Goal: Obtain resource: Download file/media

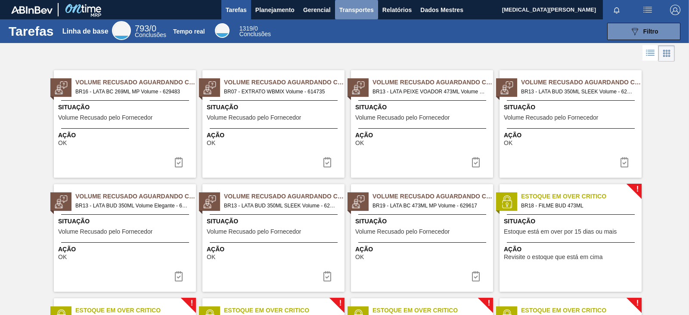
click at [336, 11] on button "Transportes" at bounding box center [356, 9] width 43 height 19
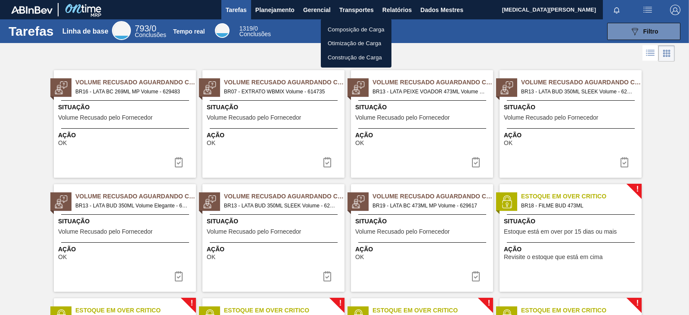
click at [400, 7] on div at bounding box center [344, 157] width 689 height 315
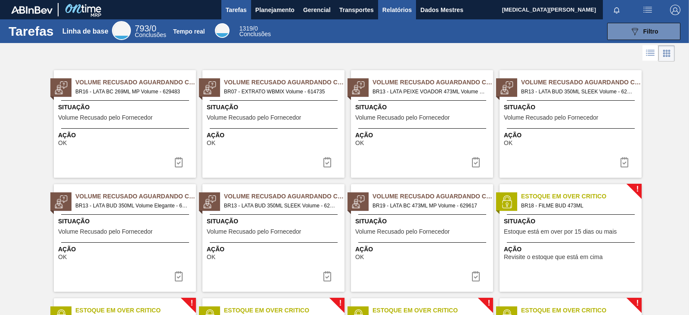
click at [398, 12] on font "Relatórios" at bounding box center [396, 9] width 29 height 7
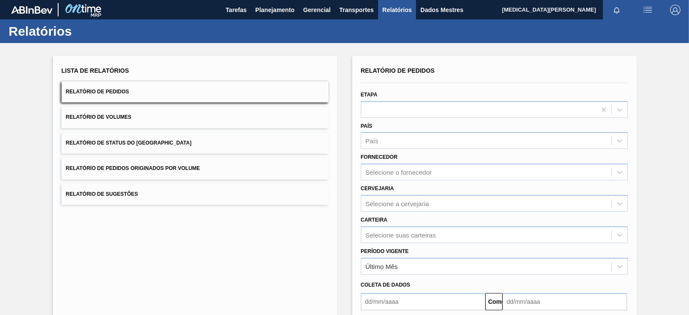
click at [160, 116] on button "Relatório de Volumes" at bounding box center [195, 117] width 267 height 21
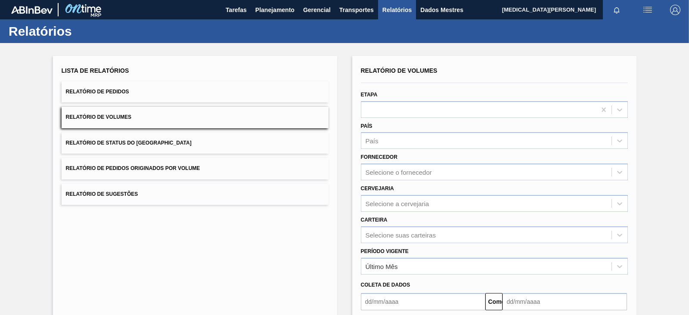
click at [136, 82] on button "Relatório de Pedidos" at bounding box center [195, 91] width 267 height 21
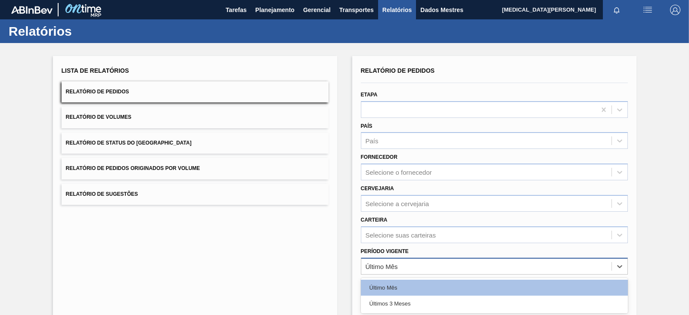
click at [418, 266] on div "Último Mês" at bounding box center [486, 266] width 250 height 12
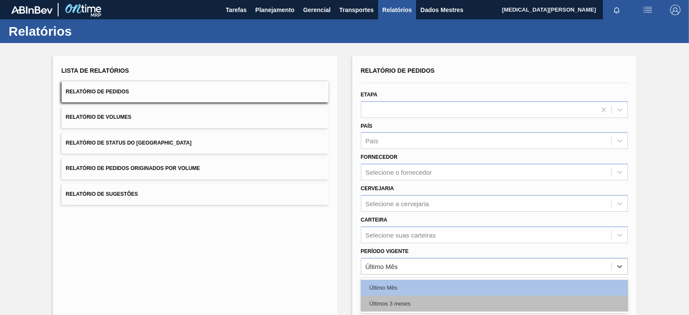
click at [406, 302] on font "Últimos 3 meses" at bounding box center [389, 304] width 41 height 6
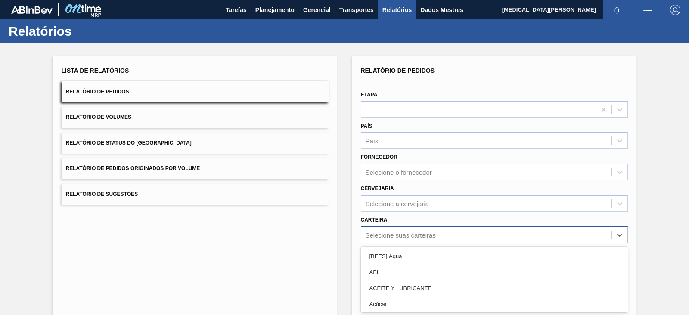
click at [400, 231] on div "option [BEES] Água focused, 1 of 101. 101 results available. Use Up and Down to…" at bounding box center [494, 235] width 267 height 17
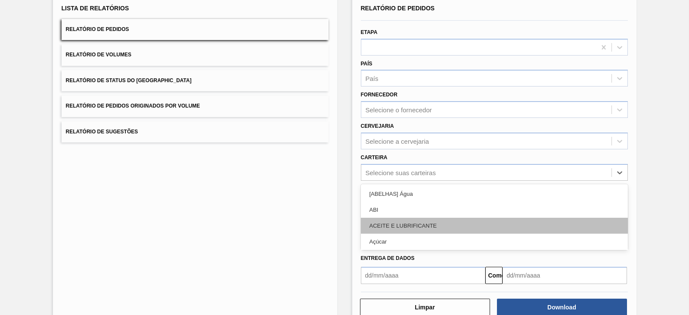
scroll to position [62, 0]
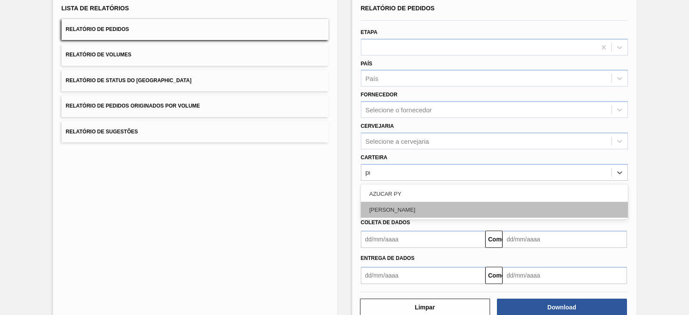
type input "pr"
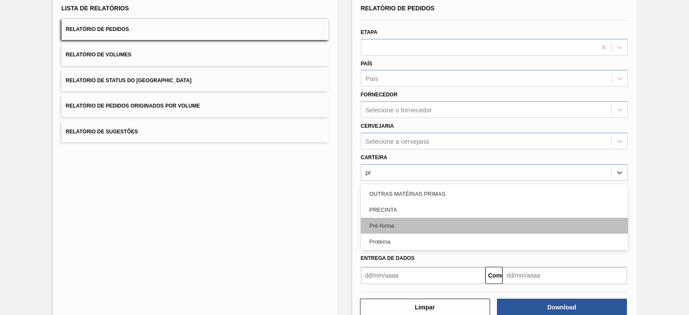
click at [411, 224] on div "Pré-forma" at bounding box center [494, 226] width 267 height 16
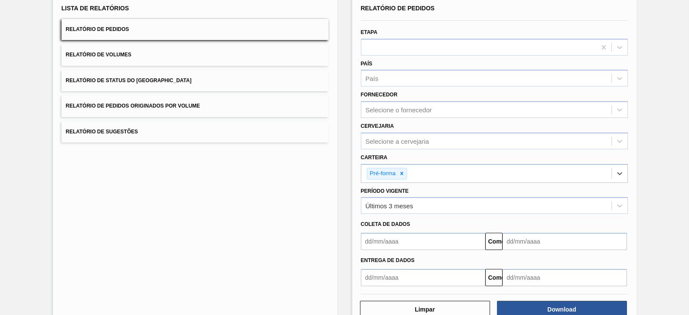
scroll to position [84, 0]
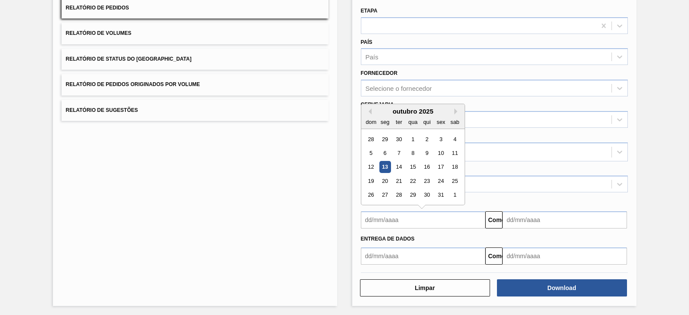
click at [399, 222] on input "text" at bounding box center [423, 219] width 124 height 17
click at [373, 108] on div "outubro de 2025" at bounding box center [412, 111] width 103 height 7
click at [368, 109] on button "Mês anterior" at bounding box center [369, 112] width 6 height 6
click at [383, 135] on div "1" at bounding box center [385, 140] width 12 height 12
type input "[DATE]"
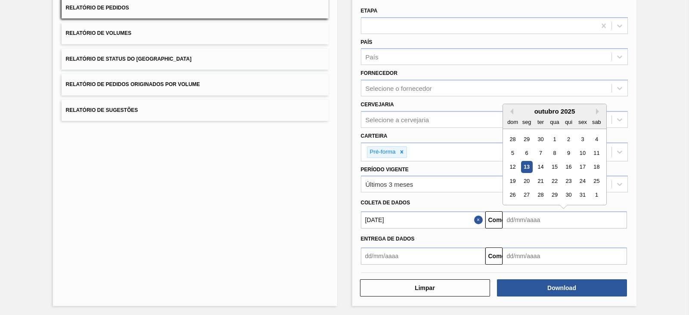
click at [527, 220] on input "text" at bounding box center [565, 219] width 124 height 17
click at [541, 165] on font "14" at bounding box center [540, 167] width 6 height 6
type input "[DATE]"
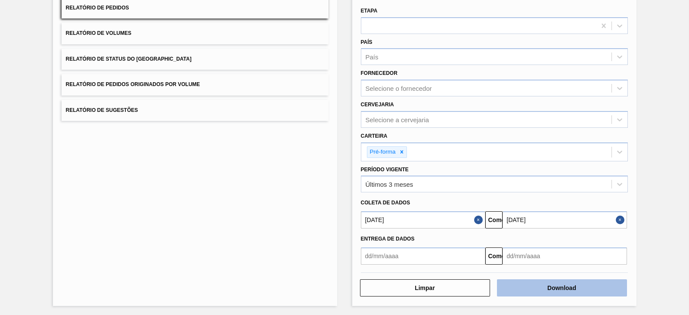
click at [565, 286] on font "Download" at bounding box center [561, 288] width 29 height 7
